Goal: Register for event/course

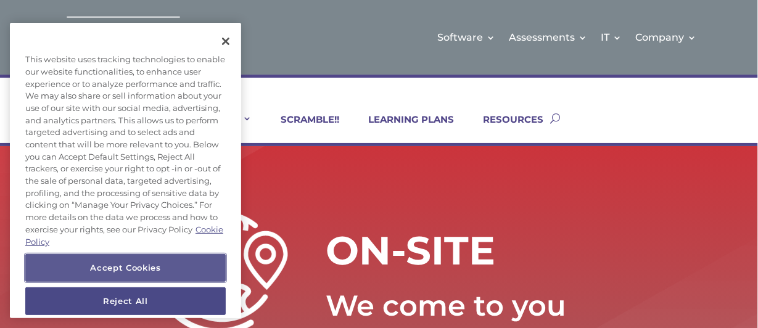
click at [160, 266] on button "Accept Cookies" at bounding box center [125, 267] width 201 height 27
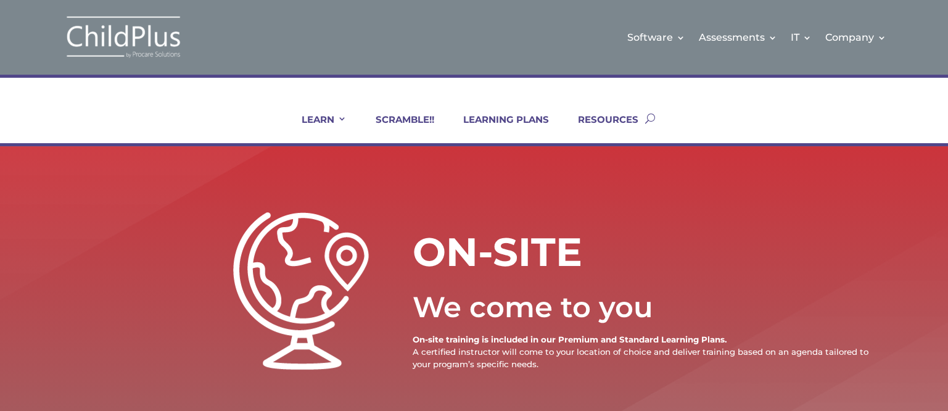
drag, startPoint x: 747, startPoint y: 0, endPoint x: 631, endPoint y: 257, distance: 281.7
click at [631, 257] on h1 "ON-SITE" at bounding box center [576, 254] width 327 height 57
click at [495, 112] on ul "LEARN IN-PERSON Consulting On-site Events Summit Scramble!! ONLINE Courses Cert…" at bounding box center [463, 118] width 366 height 50
click at [409, 115] on link "SCRAMBLE!!" at bounding box center [397, 129] width 74 height 30
click at [497, 121] on link "LEARNING PLANS" at bounding box center [498, 129] width 101 height 30
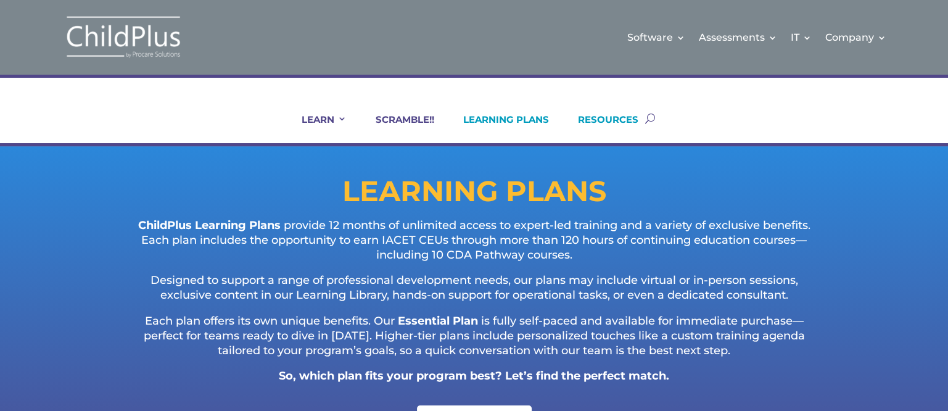
click at [611, 114] on link "RESOURCES" at bounding box center [601, 129] width 76 height 30
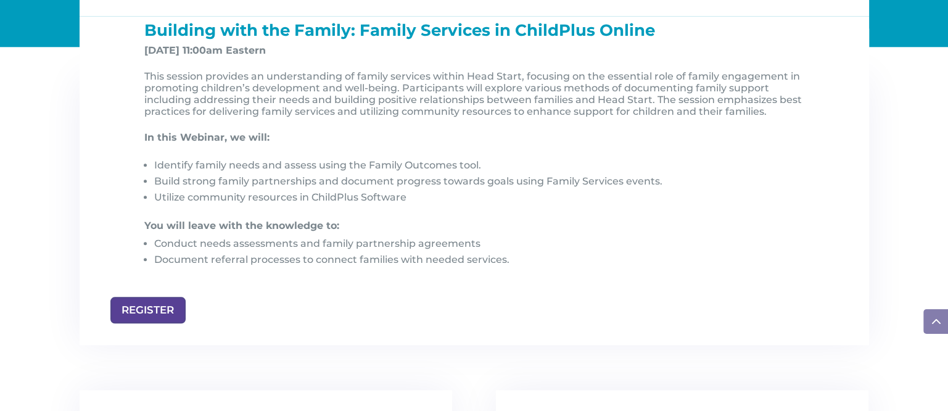
scroll to position [1333, 0]
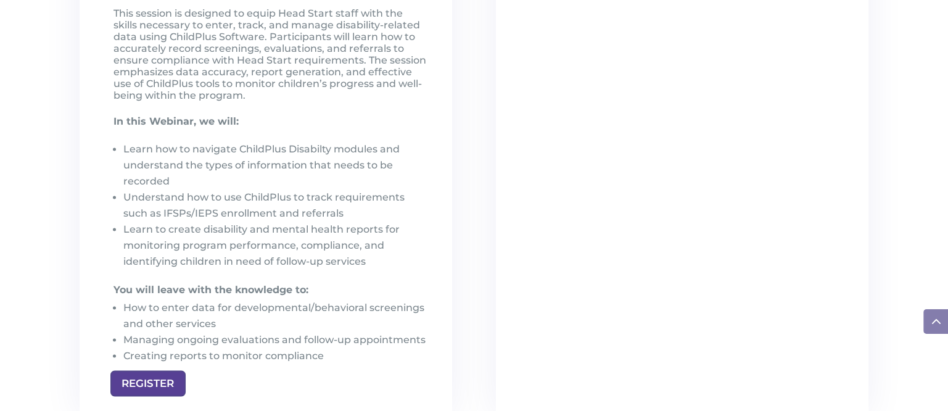
scroll to position [1813, 0]
click at [138, 377] on link "REGISTER" at bounding box center [141, 381] width 63 height 22
